Goal: Register for event/course

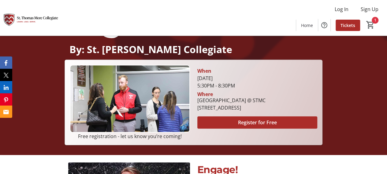
scroll to position [153, 0]
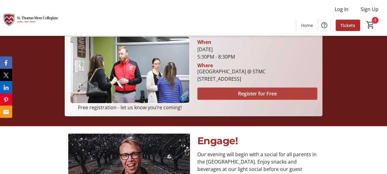
drag, startPoint x: 233, startPoint y: 92, endPoint x: 248, endPoint y: 71, distance: 26.1
click at [248, 71] on section "[PERSON_NAME][DATE] 5:30PM - 8:30PM Where [GEOGRAPHIC_DATA] @ STMC [STREET_ADDR…" at bounding box center [257, 68] width 120 height 64
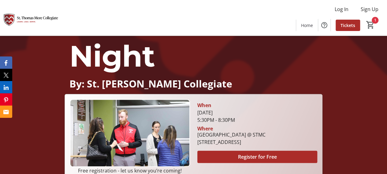
scroll to position [92, 0]
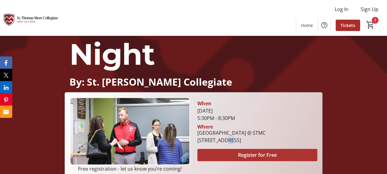
drag, startPoint x: 234, startPoint y: 146, endPoint x: 264, endPoint y: 148, distance: 30.7
click at [237, 147] on section "[PERSON_NAME][DATE] 5:30PM - 8:30PM Where [GEOGRAPHIC_DATA] @ STMC [STREET_ADDR…" at bounding box center [257, 129] width 120 height 64
click at [254, 153] on span "Register for Free" at bounding box center [257, 154] width 39 height 7
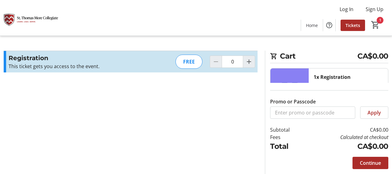
type input "1"
click at [362, 163] on span "Continue" at bounding box center [370, 162] width 21 height 7
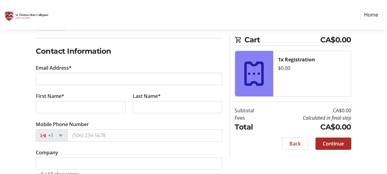
scroll to position [92, 0]
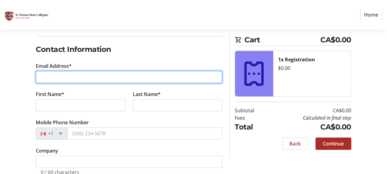
click at [58, 78] on input "Email Address*" at bounding box center [129, 77] width 186 height 12
type input "[EMAIL_ADDRESS][DOMAIN_NAME]"
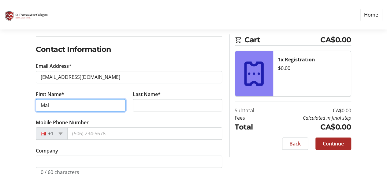
type input "Mai"
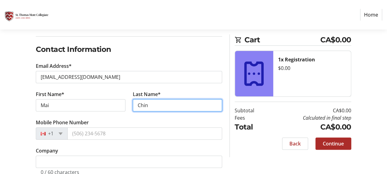
type input "Chin"
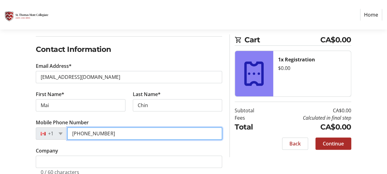
type input "[PHONE_NUMBER]"
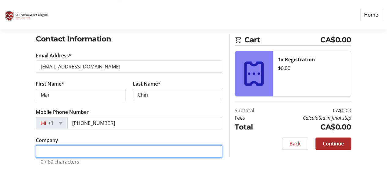
scroll to position [106, 0]
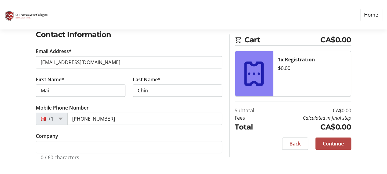
click at [341, 144] on span "Continue" at bounding box center [333, 143] width 21 height 7
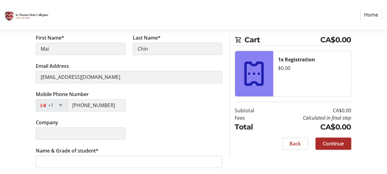
scroll to position [111, 0]
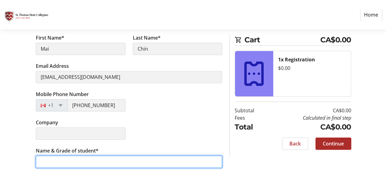
click at [69, 164] on input "Name & Grade of student*" at bounding box center [129, 161] width 186 height 12
type input "[PERSON_NAME] Grade 9"
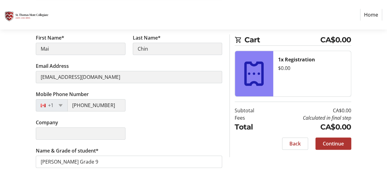
click at [343, 145] on span "Continue" at bounding box center [333, 143] width 21 height 7
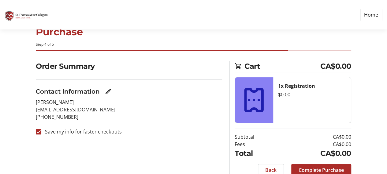
scroll to position [44, 0]
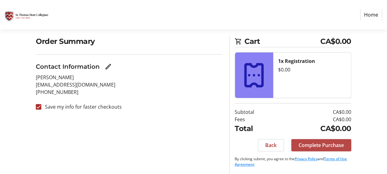
click at [308, 142] on span "Complete Purchase" at bounding box center [321, 144] width 45 height 7
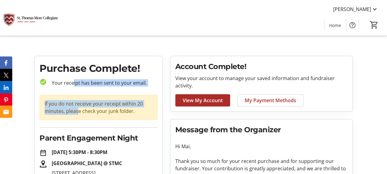
drag, startPoint x: 84, startPoint y: 92, endPoint x: 74, endPoint y: 112, distance: 22.0
